Goal: Check status: Check status

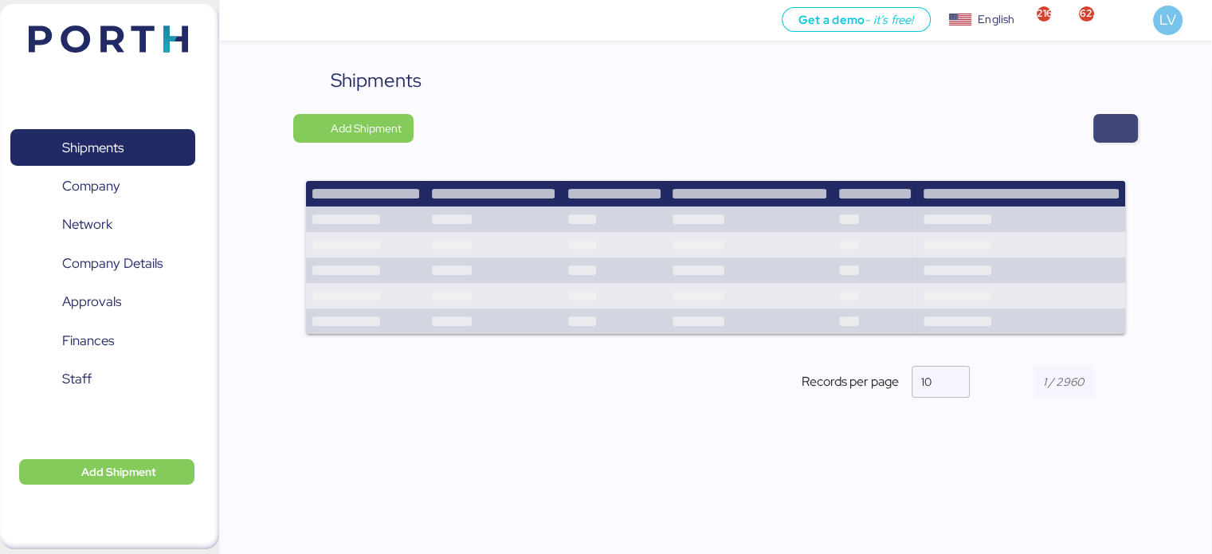
click at [1098, 119] on span "button" at bounding box center [1116, 128] width 45 height 29
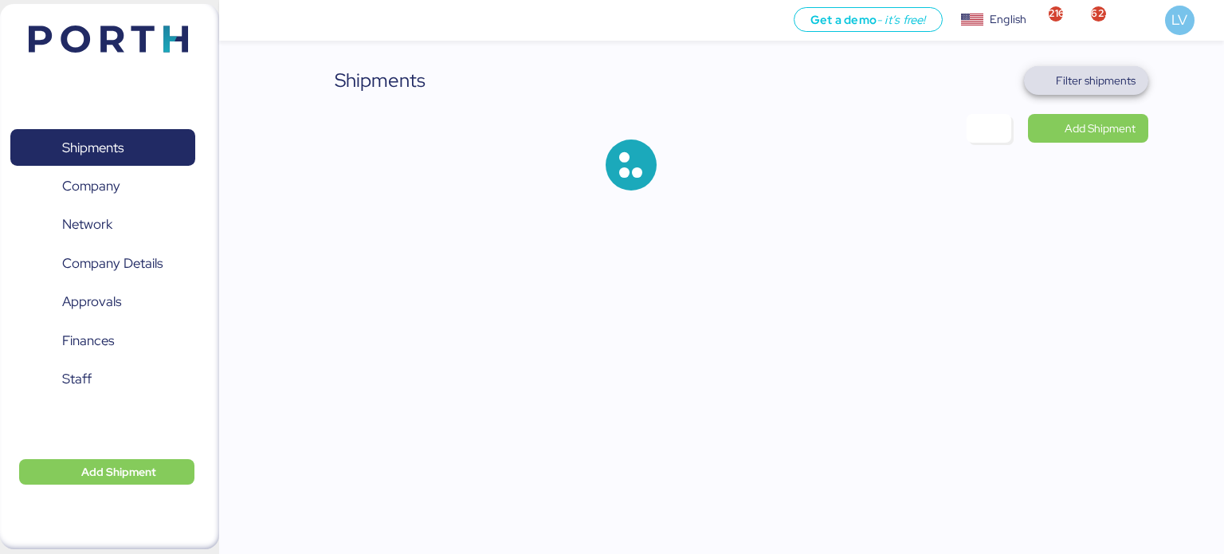
click at [1090, 85] on span "Filter shipments" at bounding box center [1096, 80] width 80 height 19
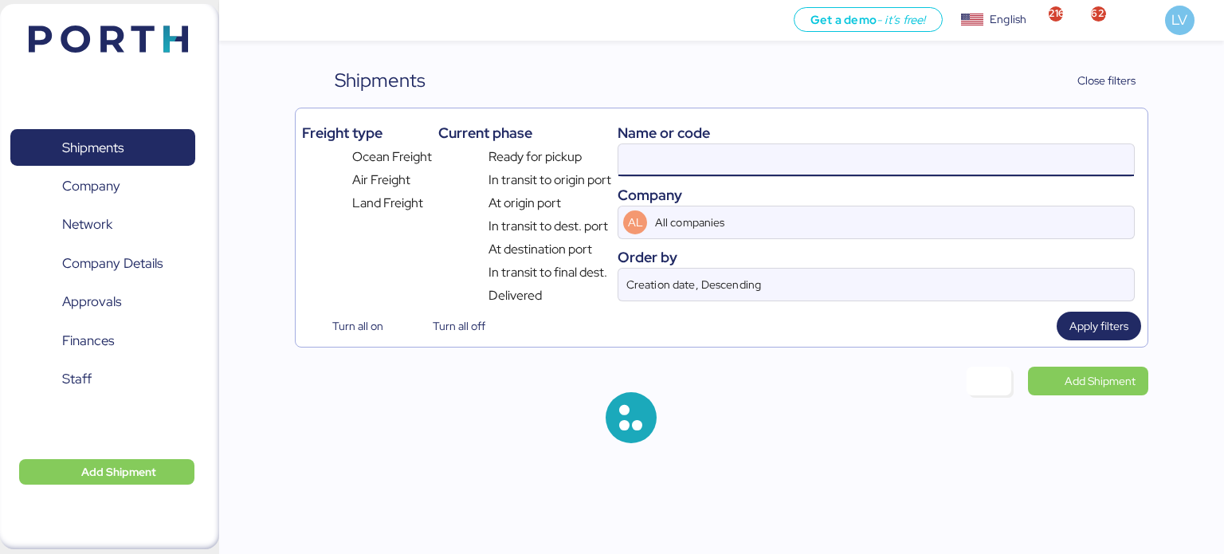
click at [944, 159] on input at bounding box center [877, 160] width 516 height 32
paste input "177SPPKLD53373"
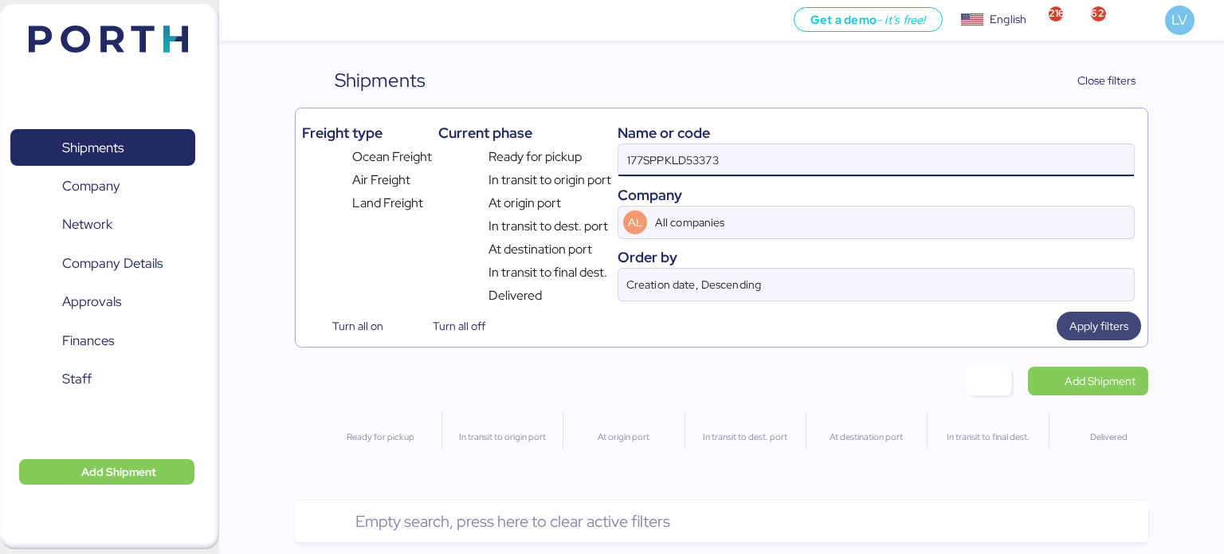
type input "177SPPKLD53373"
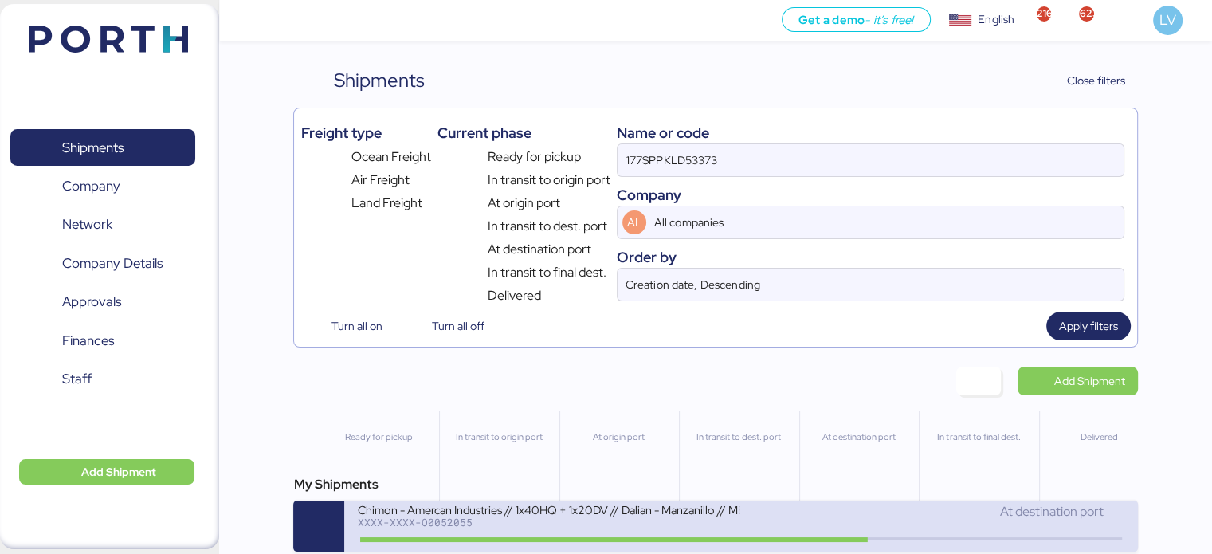
click at [737, 516] on div "Chimon - Amercan Industries // 1x40HQ + 1x20DV // Dalian - Manzanillo // MBL: M…" at bounding box center [548, 509] width 383 height 14
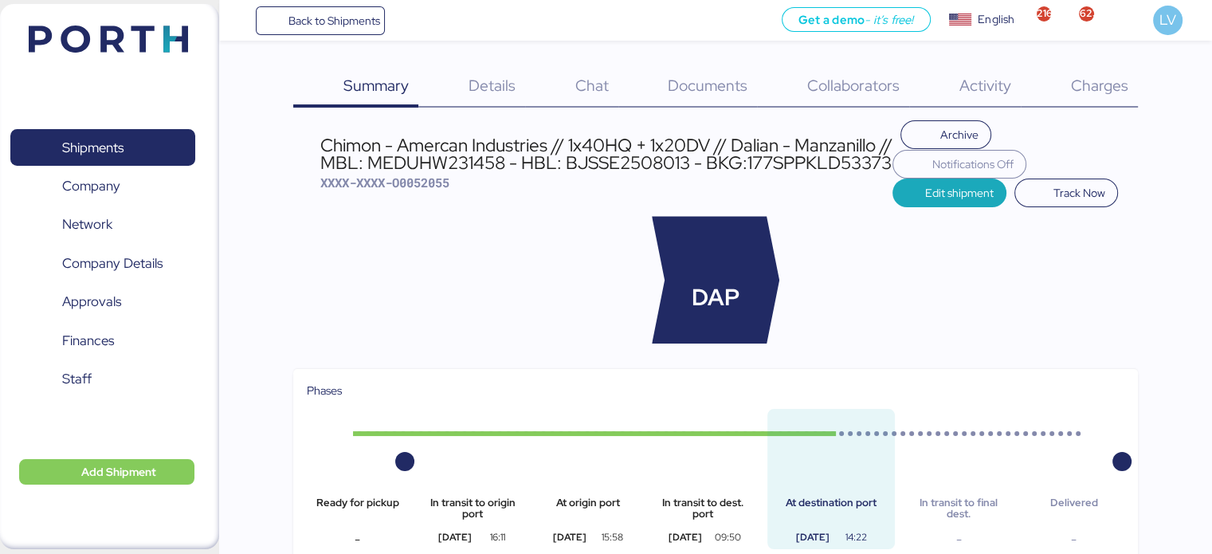
click at [699, 83] on span "Documents" at bounding box center [708, 85] width 80 height 21
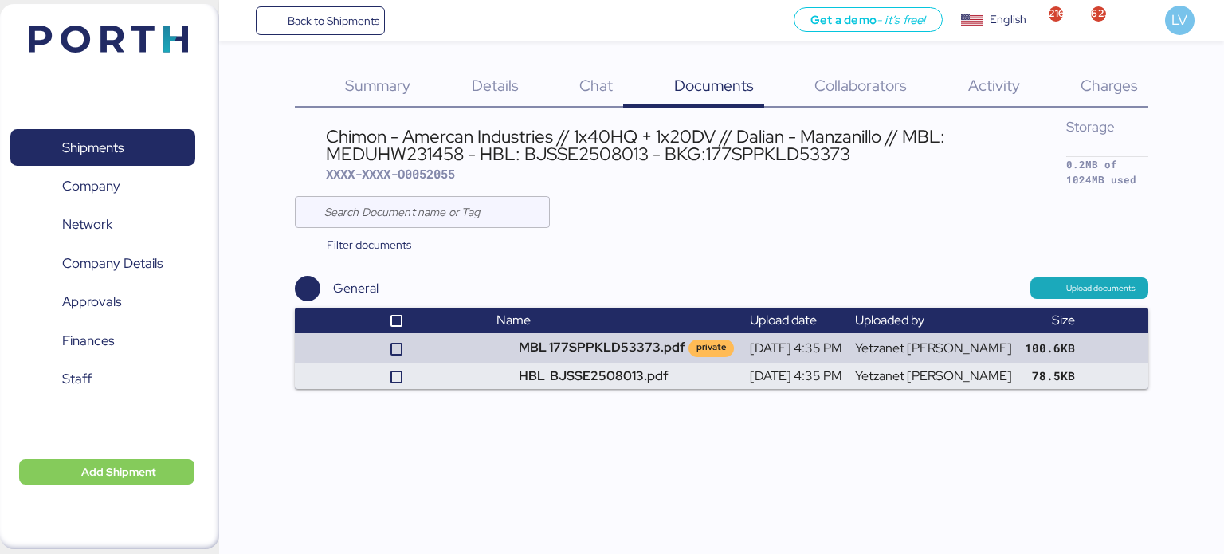
click at [513, 84] on span "Details" at bounding box center [495, 85] width 47 height 21
